Goal: Transaction & Acquisition: Purchase product/service

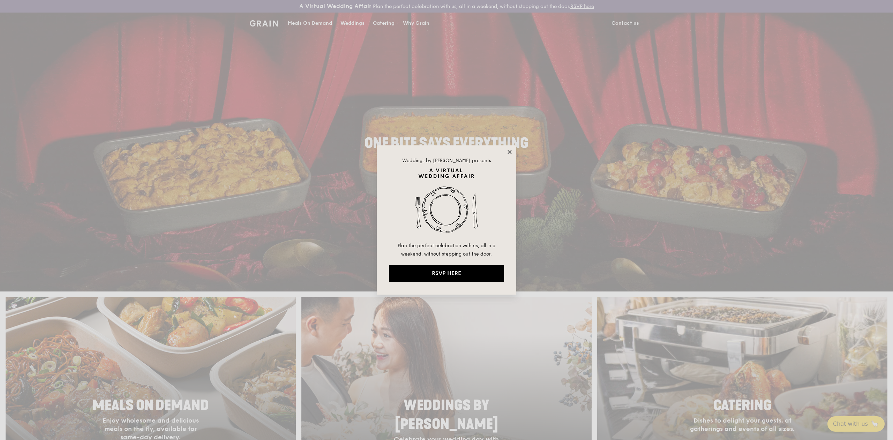
click at [512, 155] on icon at bounding box center [510, 152] width 6 height 6
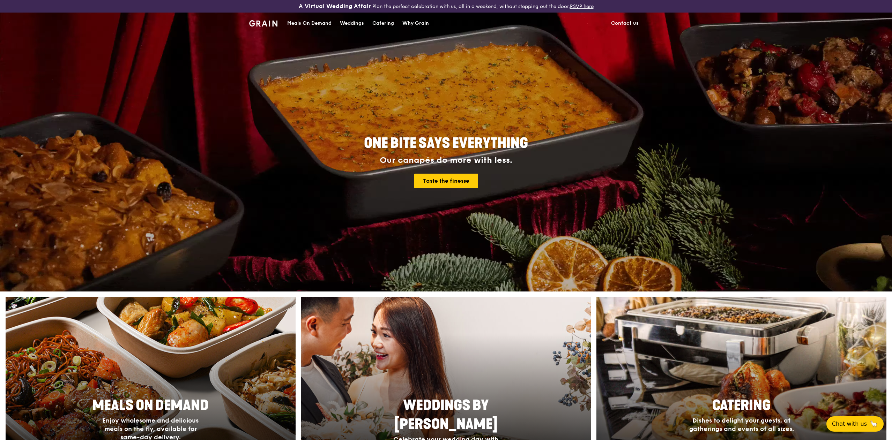
click at [375, 20] on div "Catering" at bounding box center [383, 23] width 22 height 21
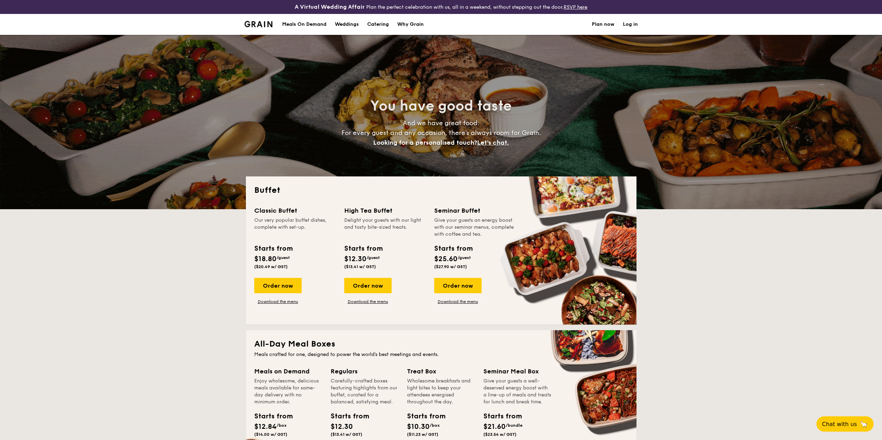
select select
click at [377, 287] on div "Order now" at bounding box center [367, 285] width 47 height 15
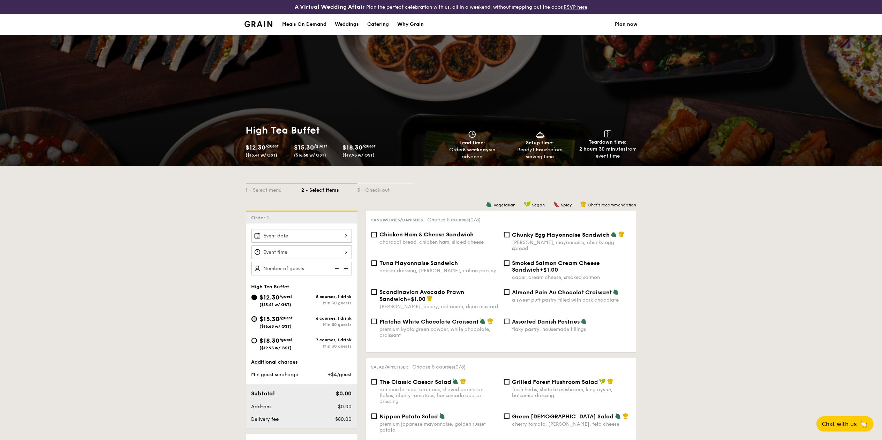
click at [253, 320] on input "$15.30 /guest ($16.68 w/ GST) 6 courses, 1 drink Min 30 guests" at bounding box center [255, 319] width 6 height 6
radio input "true"
